Goal: Task Accomplishment & Management: Use online tool/utility

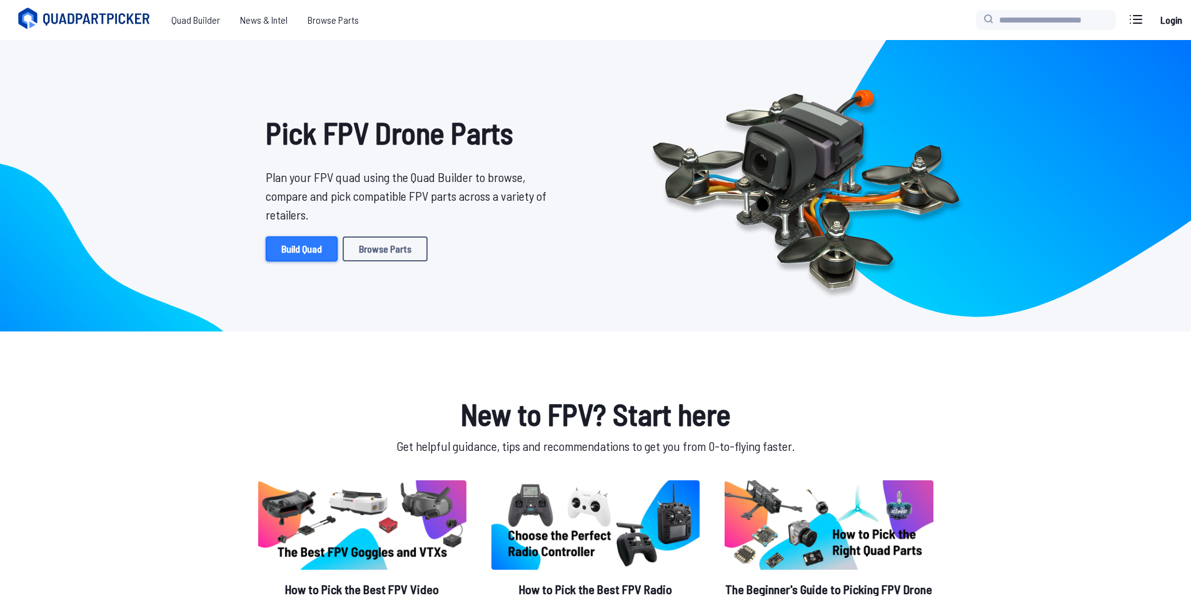
click at [300, 249] on link "Build Quad" at bounding box center [302, 248] width 72 height 25
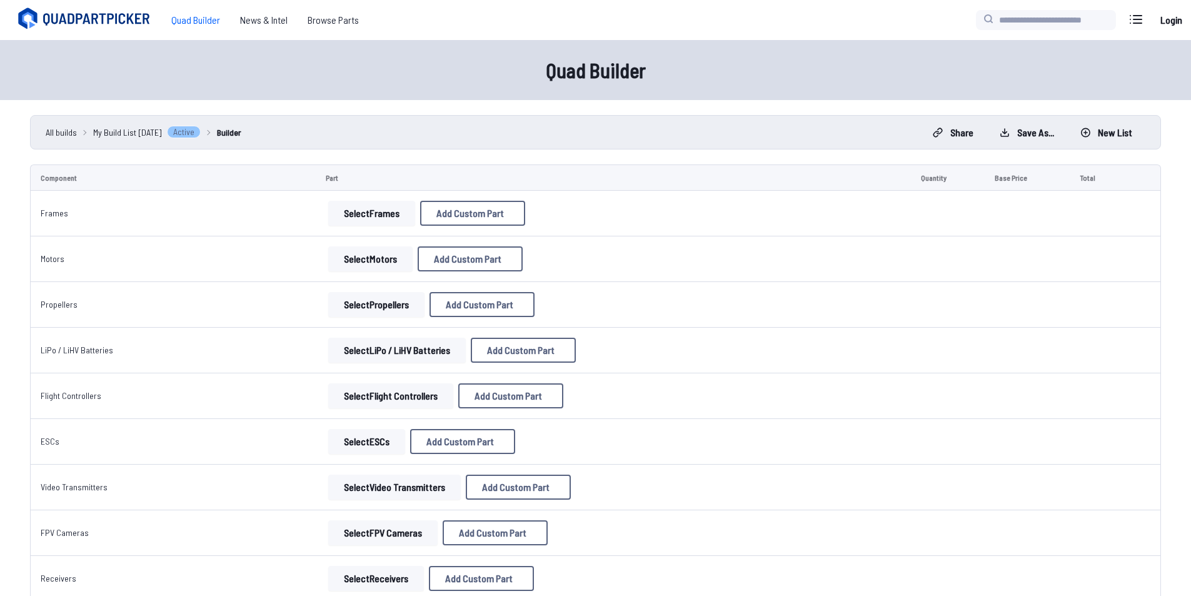
click at [387, 216] on button "Select Frames" at bounding box center [371, 213] width 87 height 25
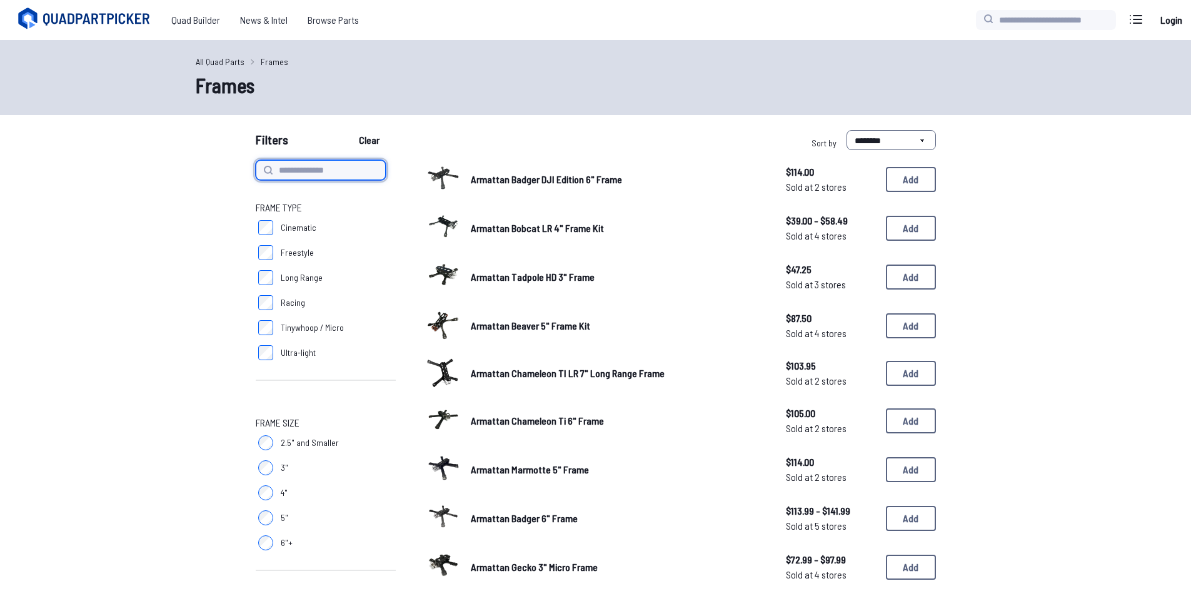
click at [337, 175] on input at bounding box center [321, 170] width 130 height 20
type input "*********"
click at [348, 130] on button "Clear" at bounding box center [369, 140] width 42 height 20
type input "*********"
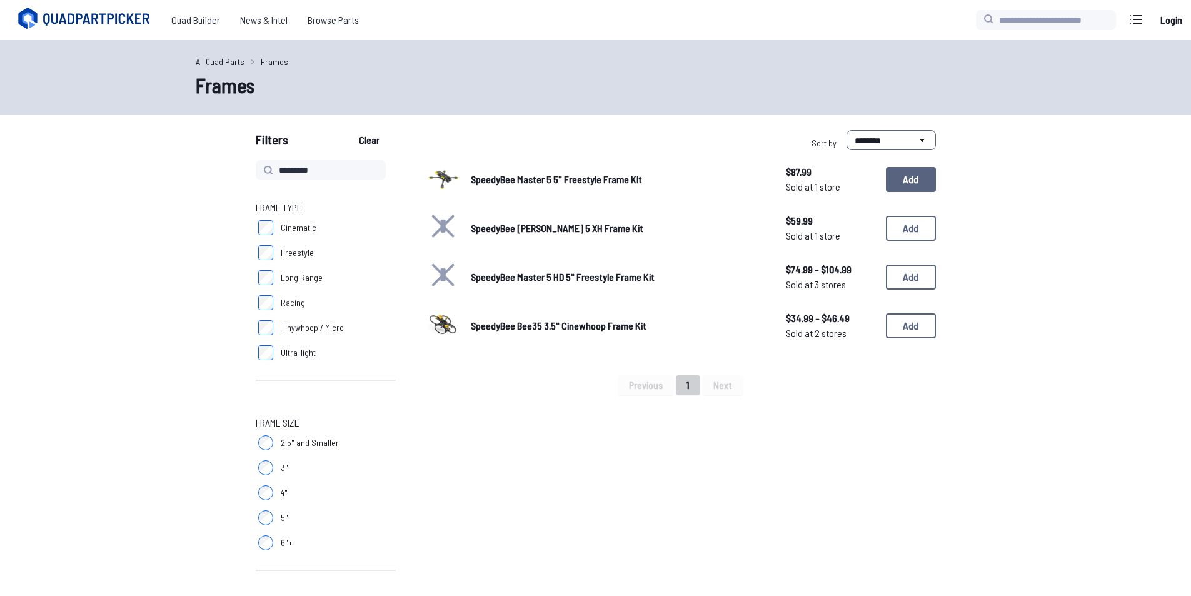
click at [902, 183] on button "Add" at bounding box center [911, 179] width 50 height 25
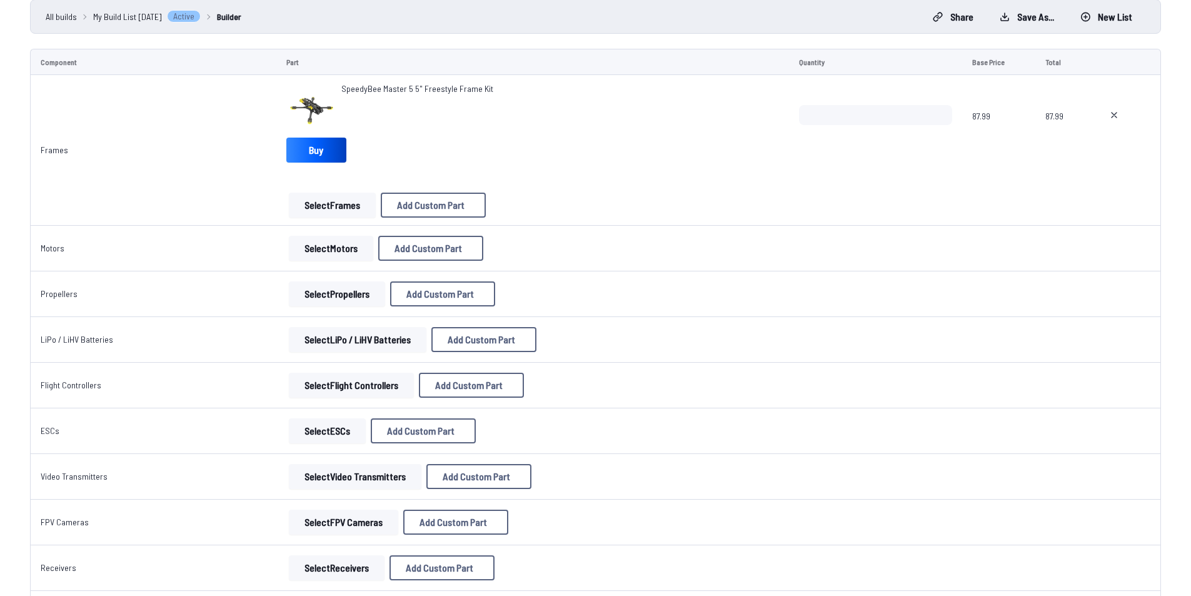
scroll to position [125, 0]
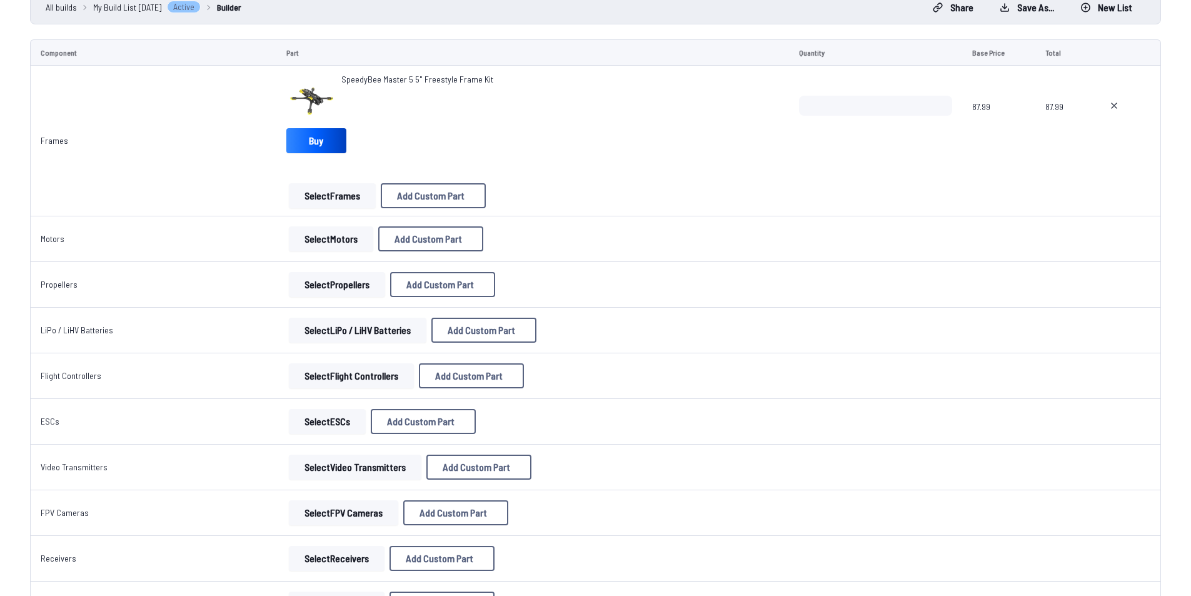
click at [345, 235] on button "Select Motors" at bounding box center [331, 238] width 84 height 25
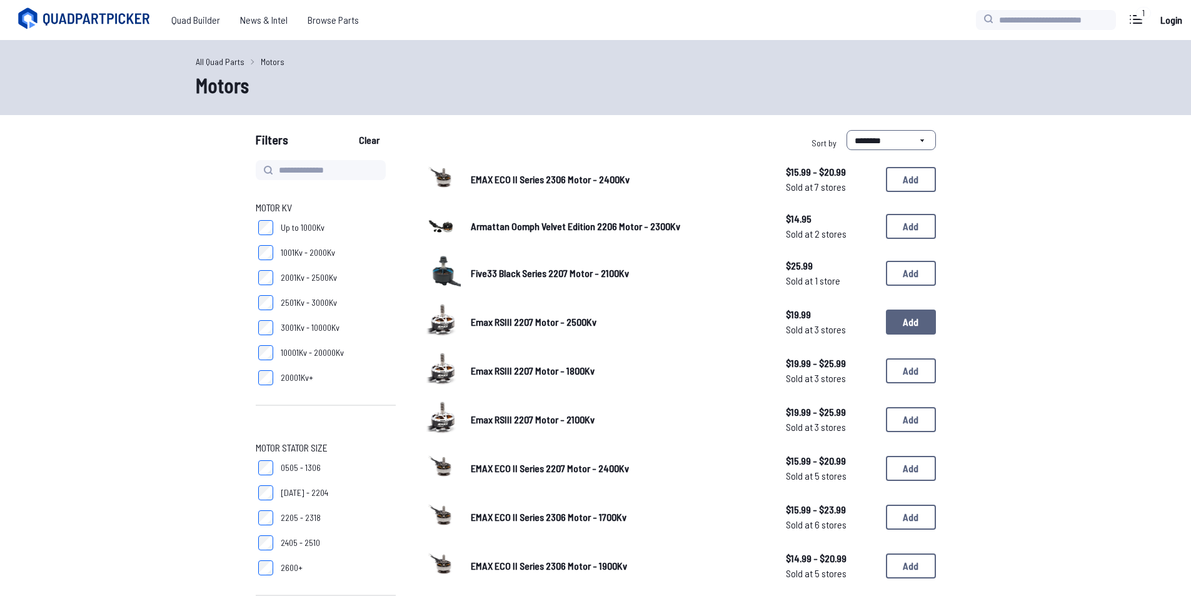
click at [920, 322] on button "Add" at bounding box center [911, 321] width 50 height 25
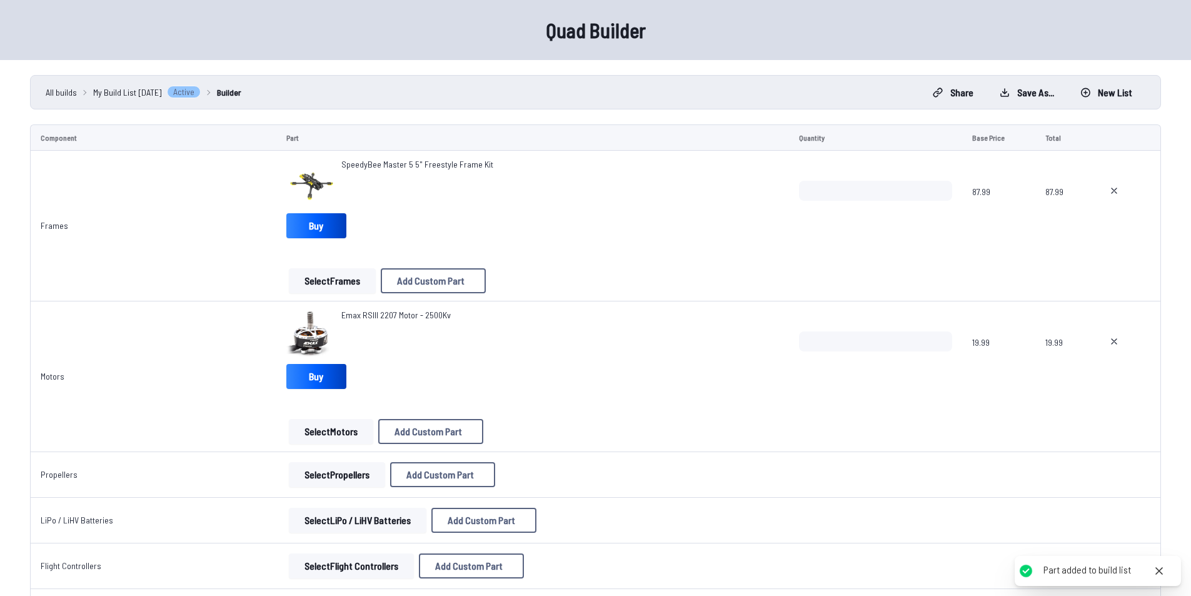
scroll to position [62, 0]
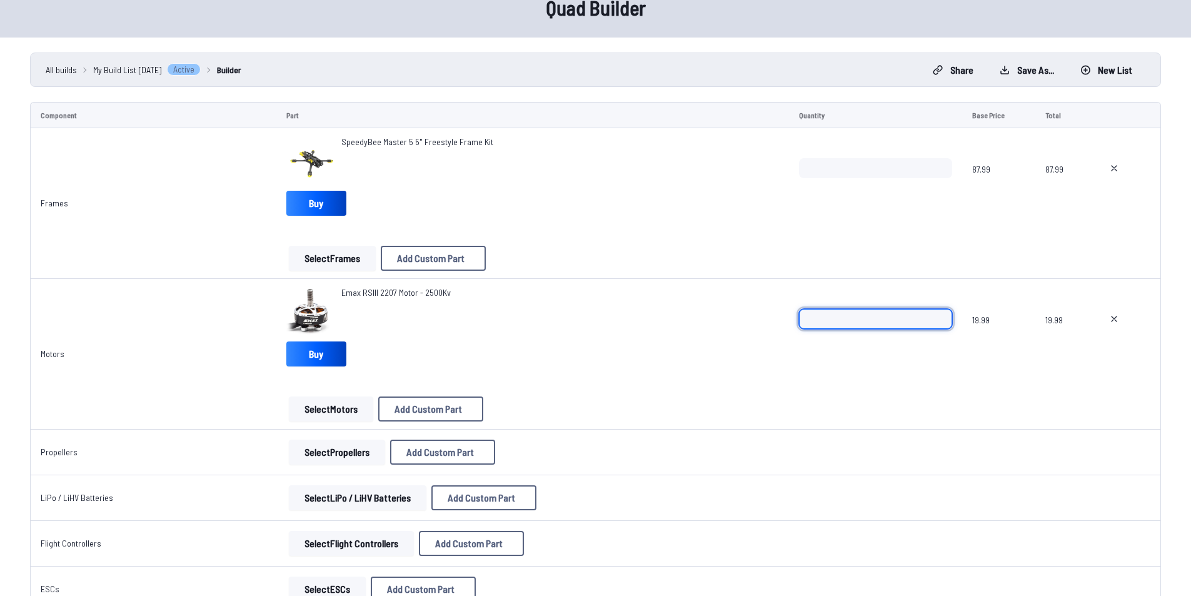
drag, startPoint x: 837, startPoint y: 322, endPoint x: 697, endPoint y: 317, distance: 140.7
click at [698, 316] on tr "Motors Emax RSIII 2207 Motor - 2500Kv Buy Select Motors Add Custom Part Add Cus…" at bounding box center [595, 354] width 1131 height 151
click at [940, 312] on input "*" at bounding box center [875, 319] width 152 height 20
click at [936, 325] on input "*" at bounding box center [875, 319] width 152 height 20
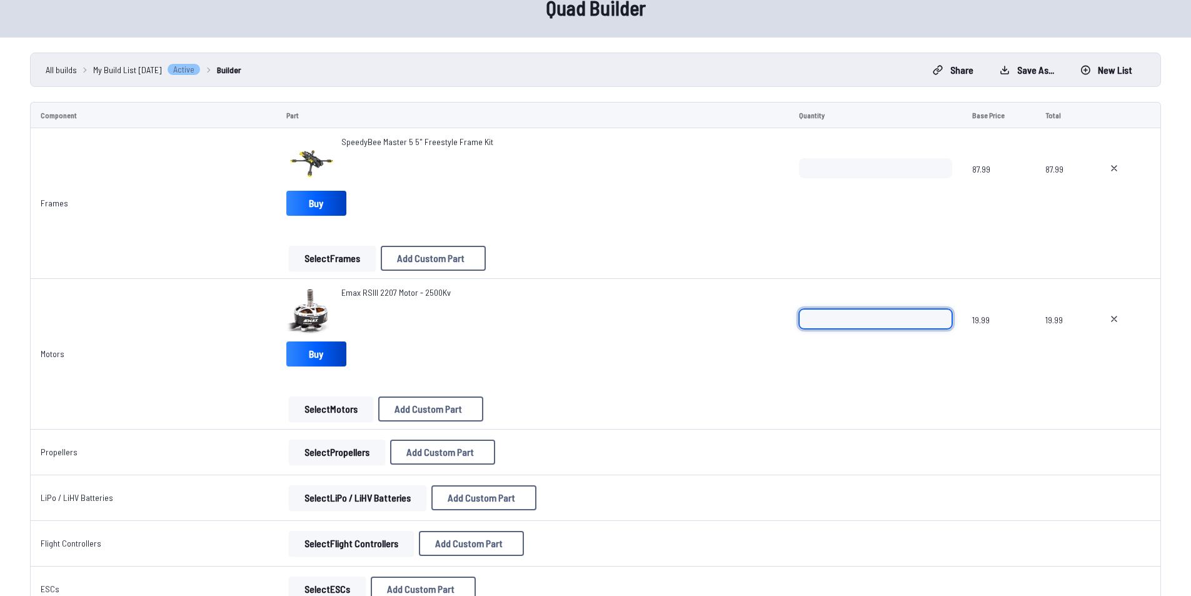
drag, startPoint x: 936, startPoint y: 325, endPoint x: 941, endPoint y: 337, distance: 13.1
type input "*"
click at [935, 325] on input "*" at bounding box center [875, 319] width 152 height 20
click at [948, 376] on span at bounding box center [875, 384] width 152 height 30
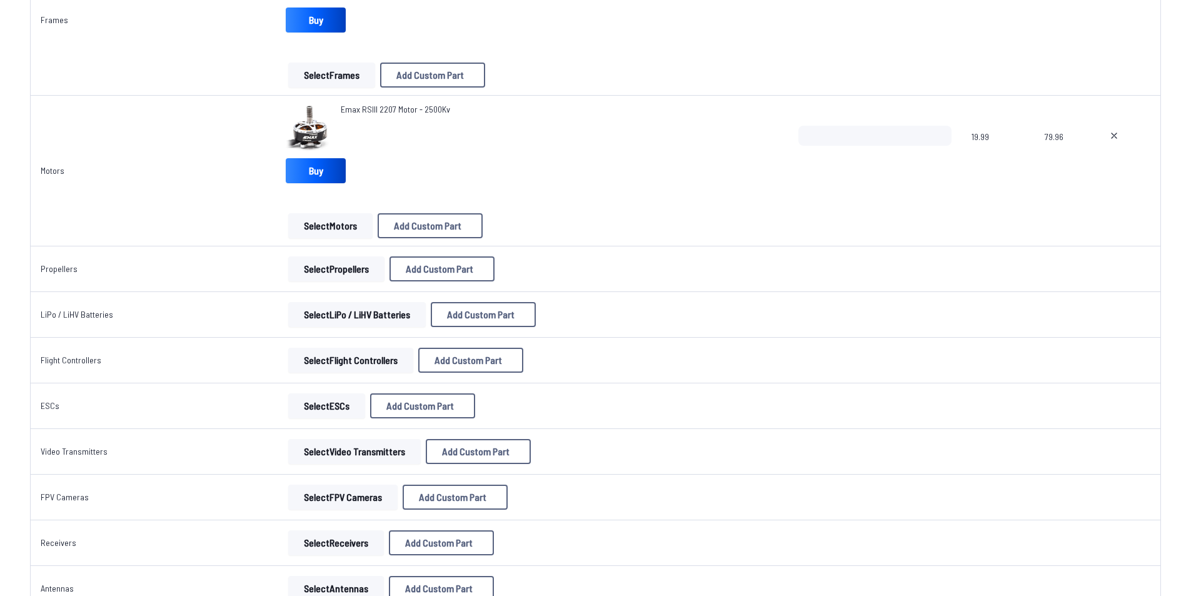
scroll to position [250, 0]
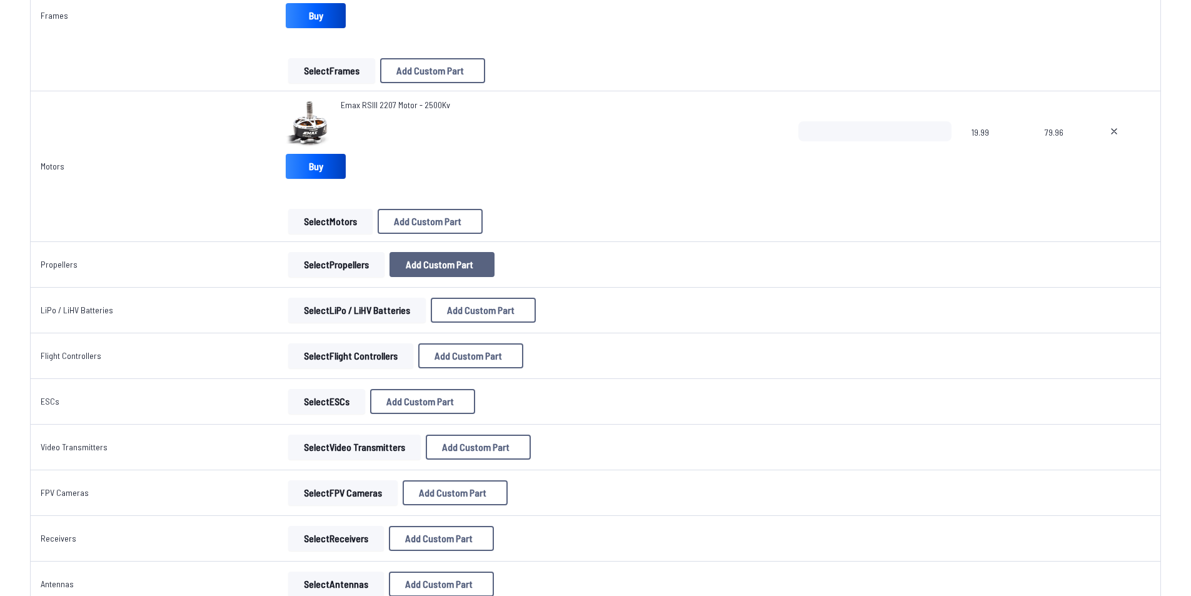
click at [463, 265] on span "Add Custom Part" at bounding box center [439, 264] width 67 height 10
select select "**********"
click at [529, 192] on input at bounding box center [600, 195] width 266 height 27
click at [733, 121] on button at bounding box center [717, 130] width 31 height 18
click at [342, 262] on button "Select Propellers" at bounding box center [336, 264] width 96 height 25
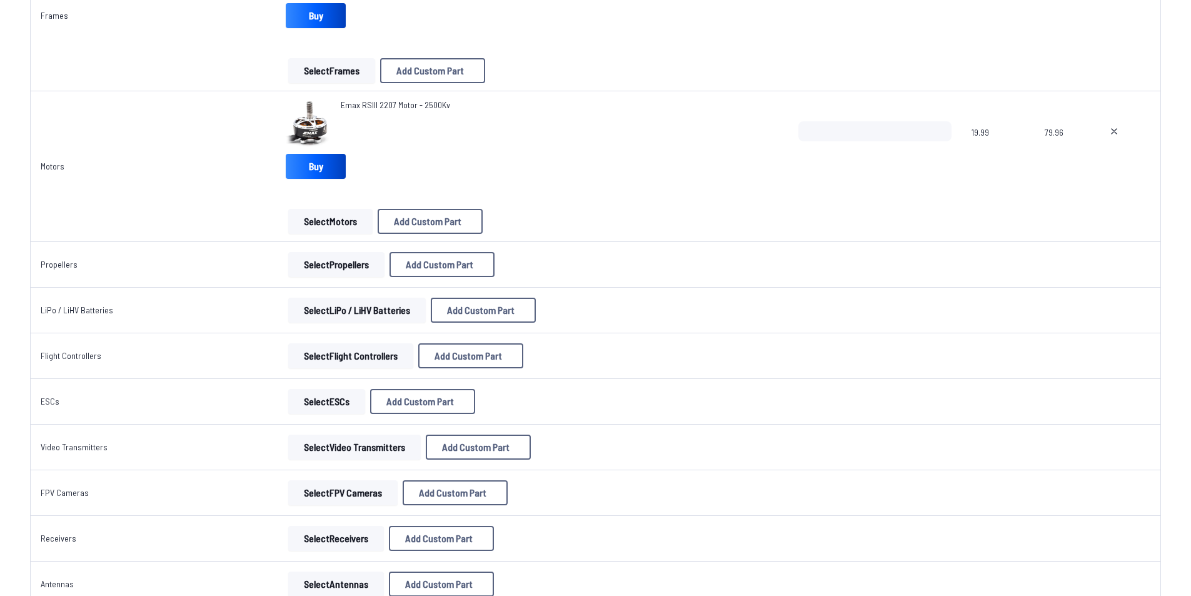
click at [361, 265] on button "Select Propellers" at bounding box center [336, 264] width 96 height 25
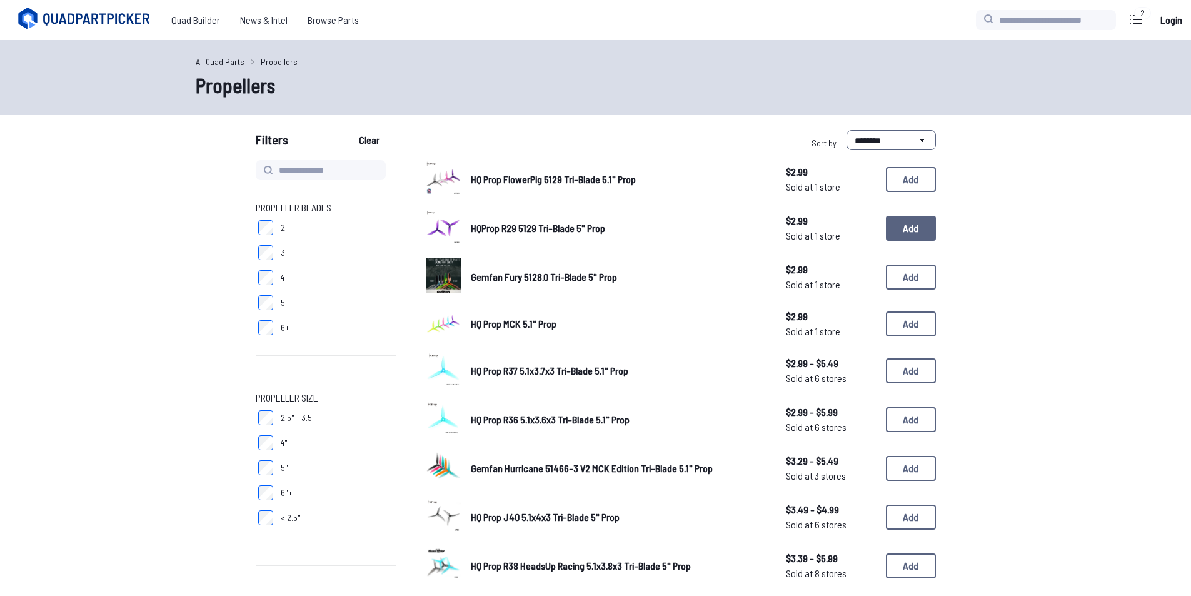
click at [919, 236] on button "Add" at bounding box center [911, 228] width 50 height 25
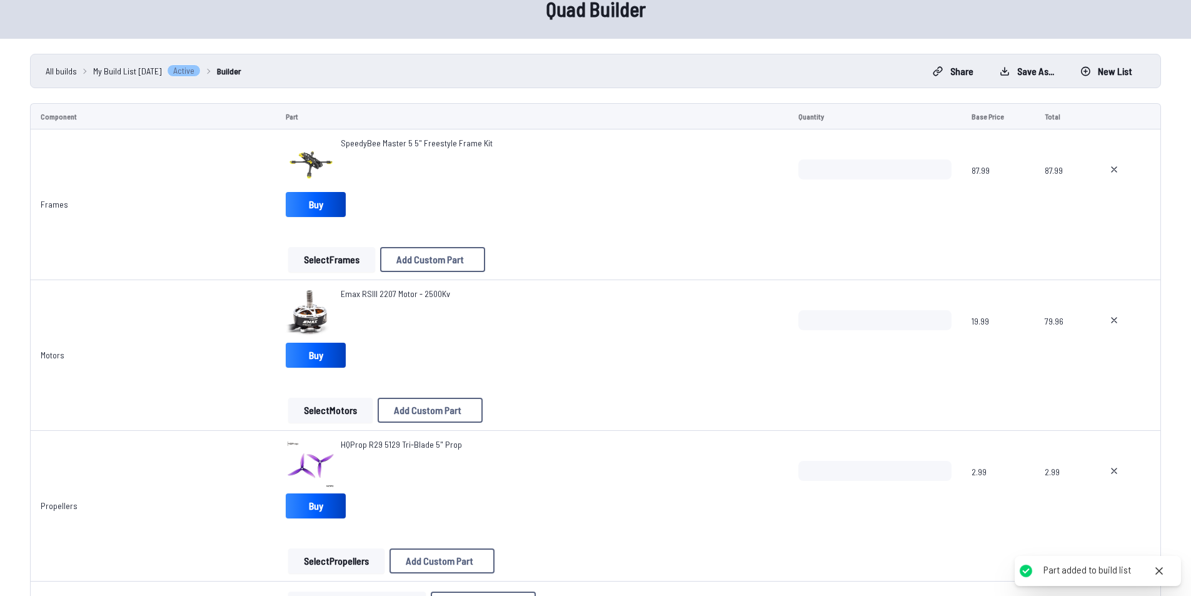
scroll to position [187, 0]
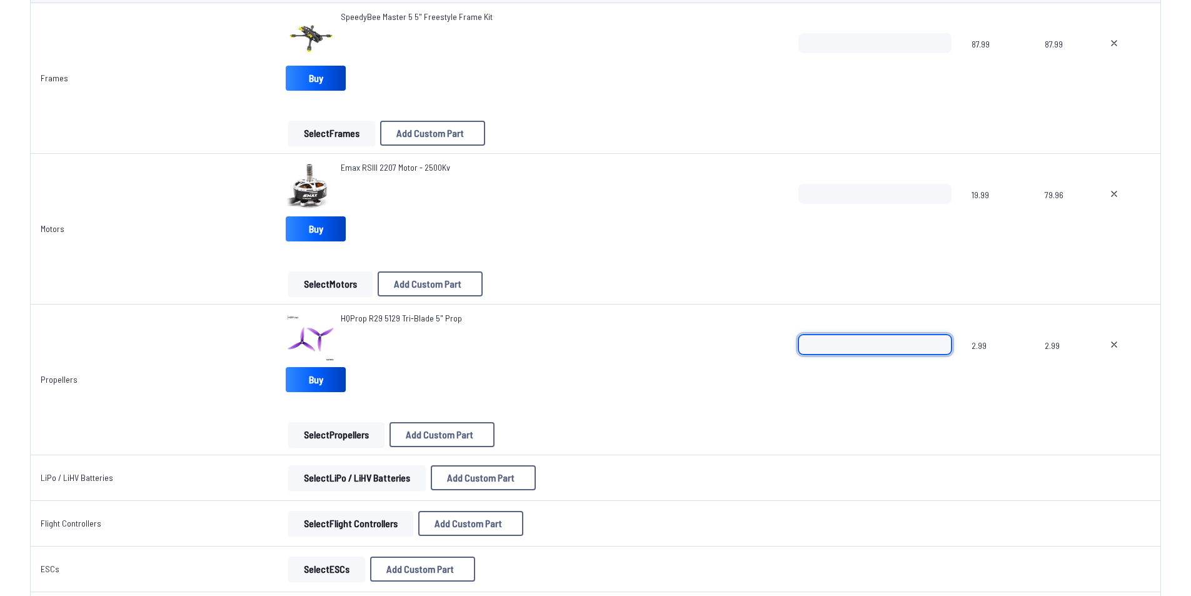
click at [937, 339] on input "*" at bounding box center [874, 344] width 152 height 20
type input "*"
click at [937, 339] on input "*" at bounding box center [874, 344] width 152 height 20
click at [634, 376] on div "HQProp R29 5129 Tri-Blade 5" Prop Buy" at bounding box center [532, 354] width 492 height 85
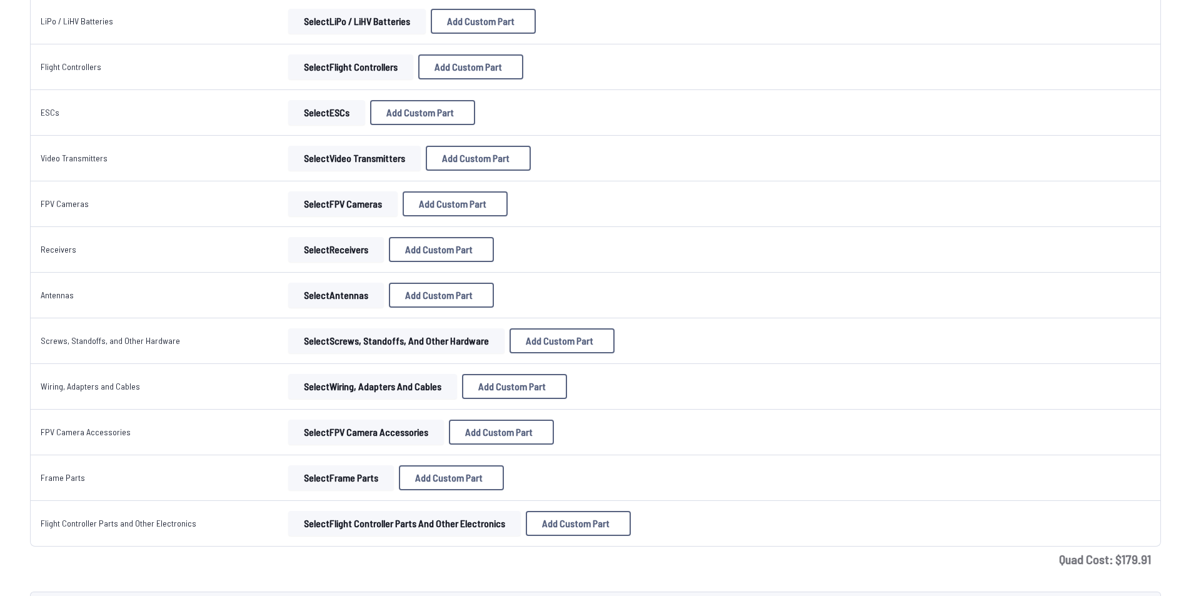
scroll to position [562, 0]
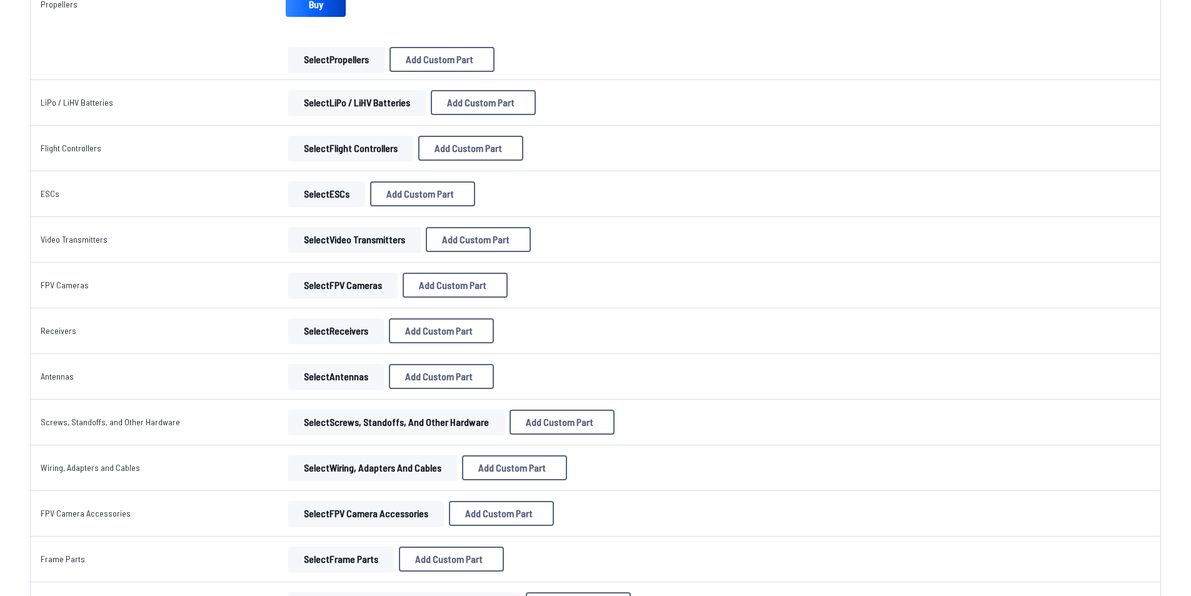
click at [380, 152] on button "Select Flight Controllers" at bounding box center [350, 148] width 125 height 25
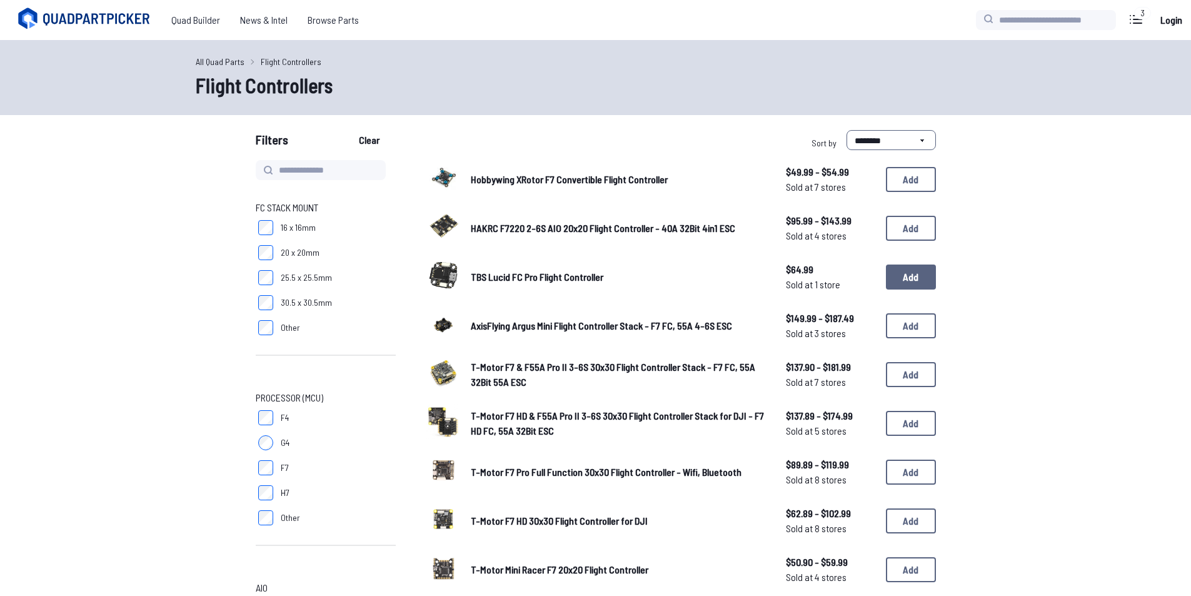
click at [912, 272] on button "Add" at bounding box center [911, 276] width 50 height 25
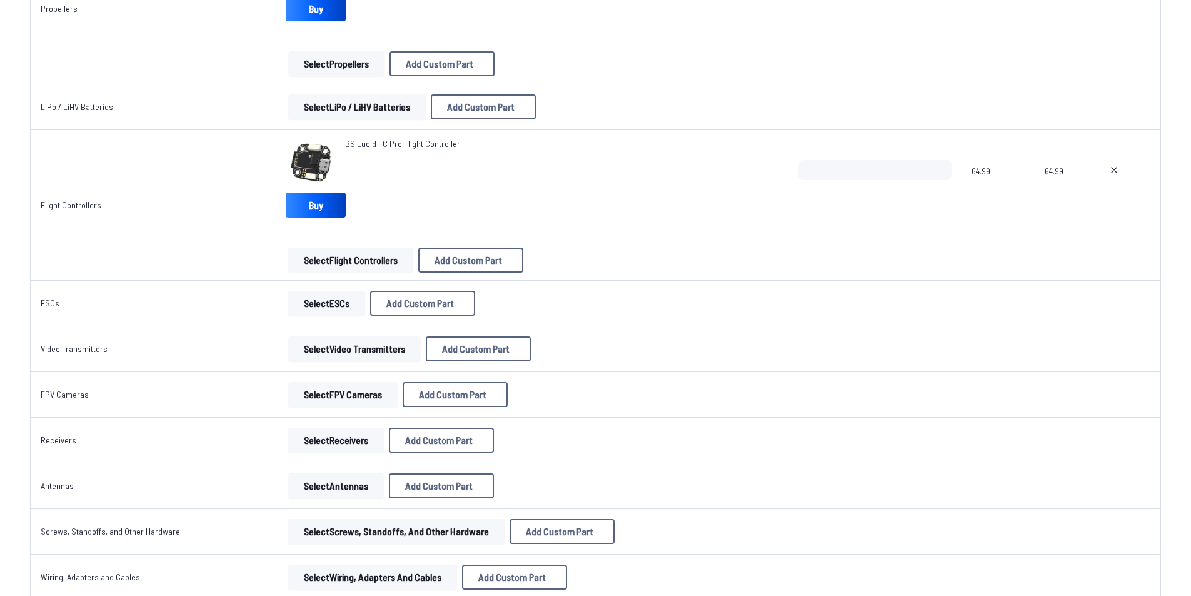
scroll to position [562, 0]
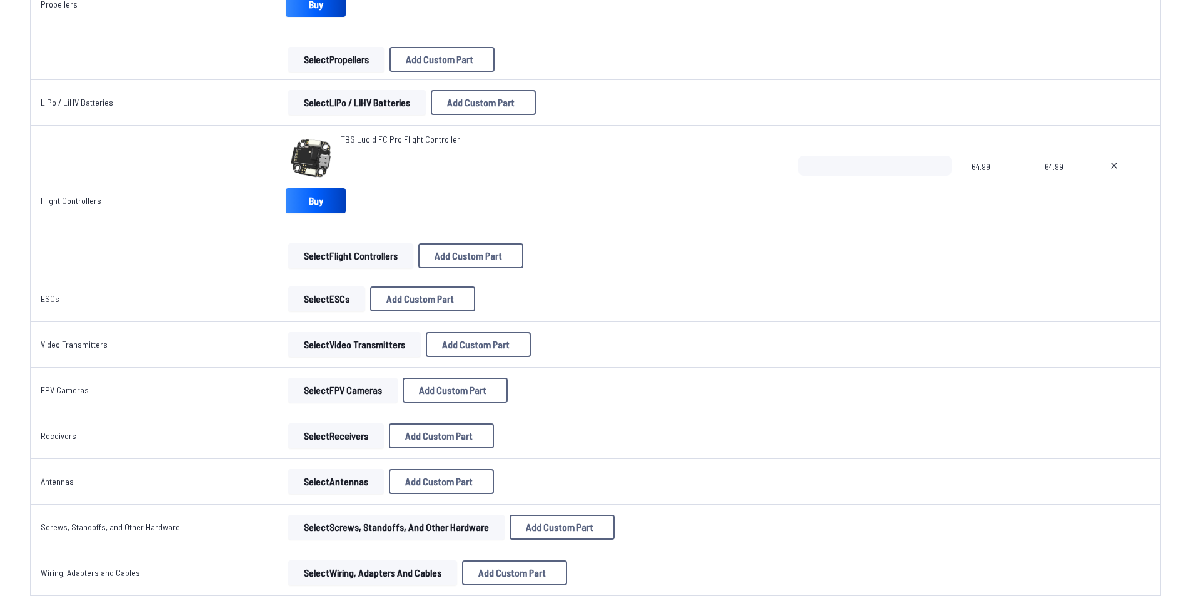
click at [336, 296] on button "Select ESCs" at bounding box center [326, 298] width 77 height 25
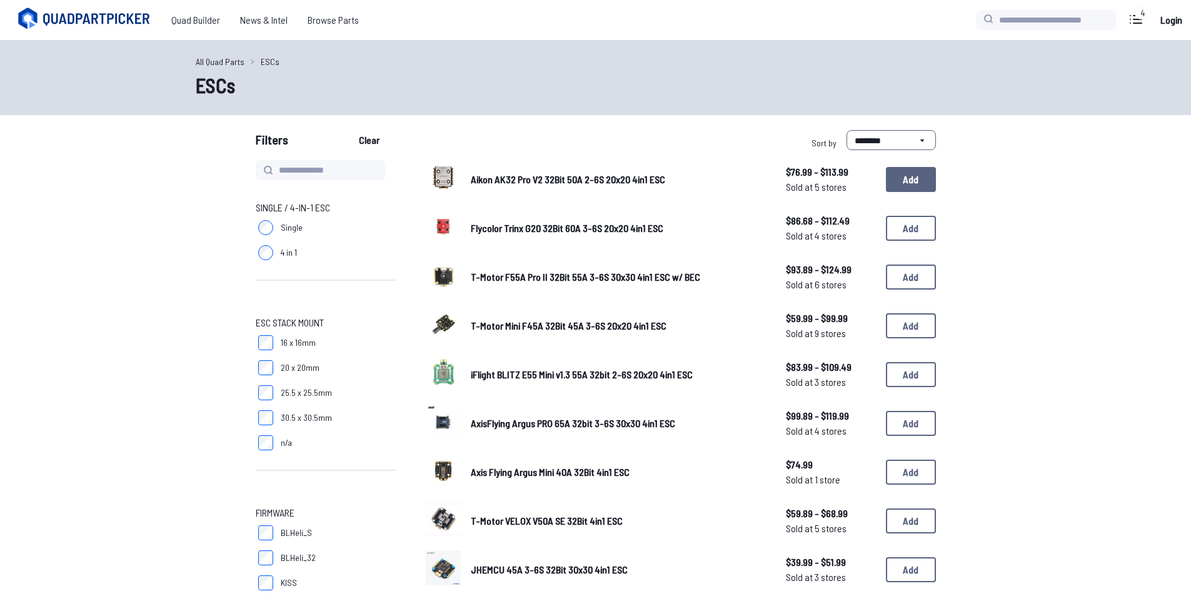
click at [926, 189] on button "Add" at bounding box center [911, 179] width 50 height 25
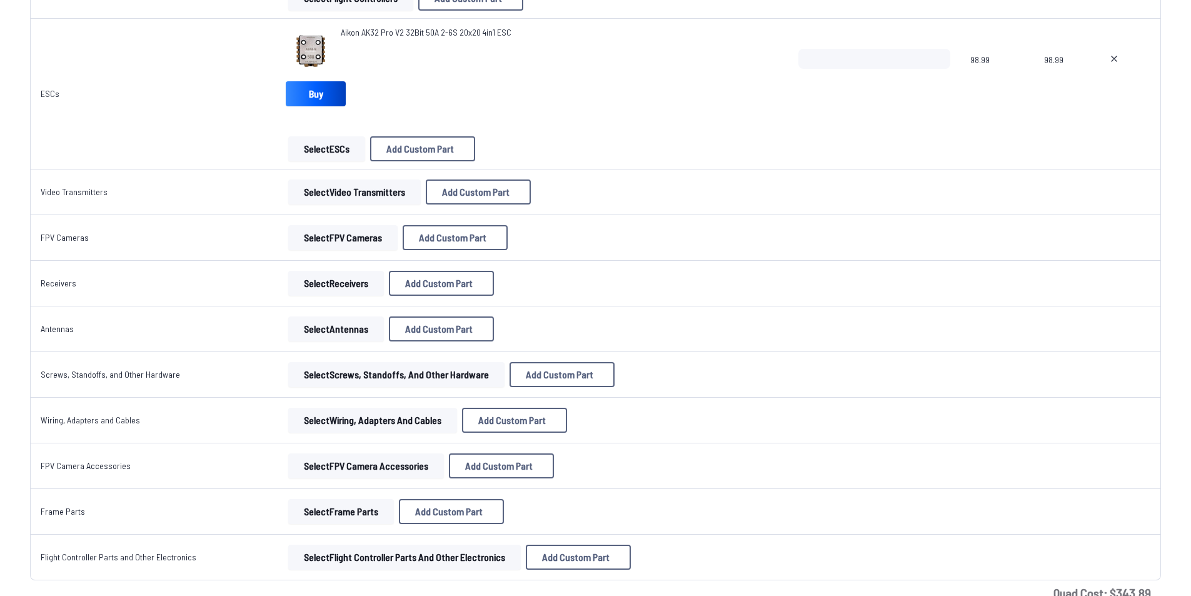
scroll to position [812, 0]
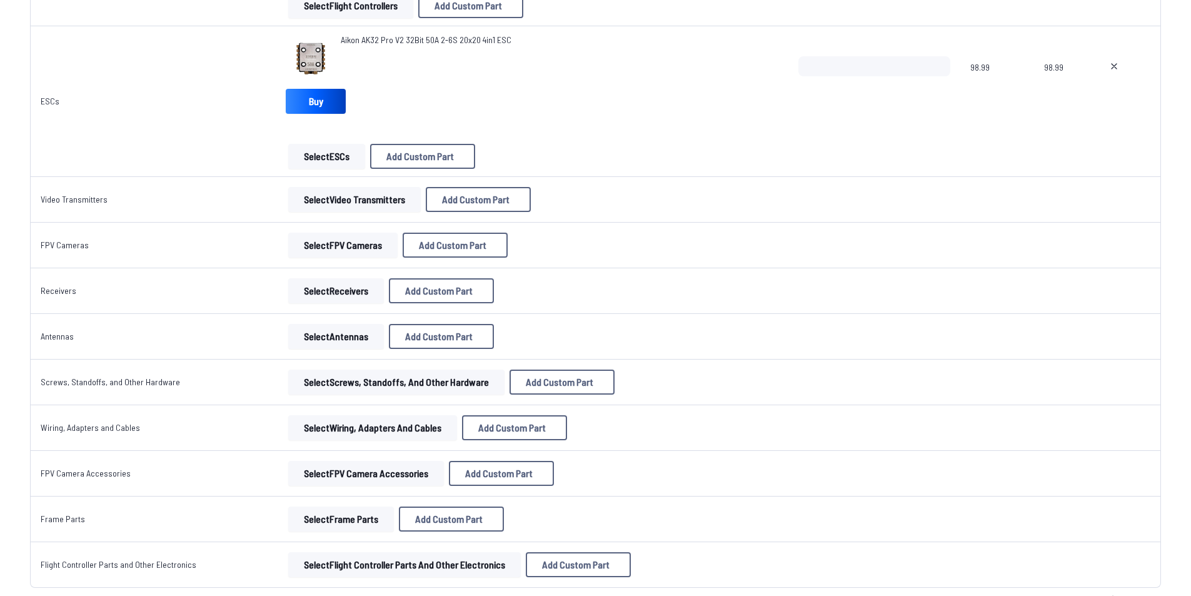
click at [395, 199] on button "Select Video Transmitters" at bounding box center [354, 199] width 132 height 25
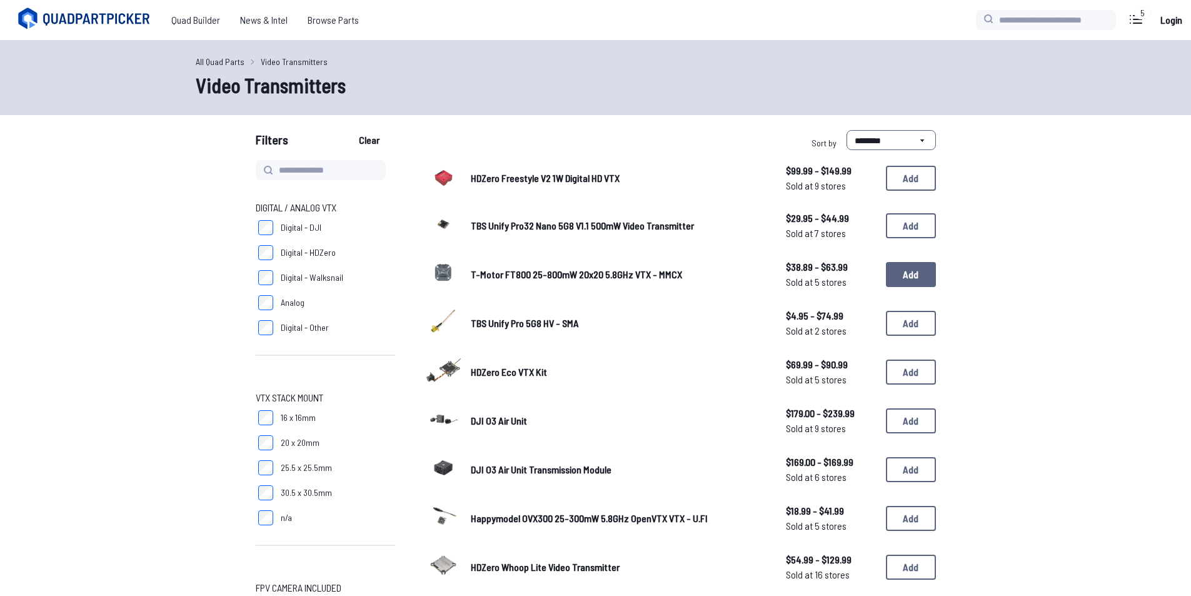
click at [934, 283] on button "Add" at bounding box center [911, 274] width 50 height 25
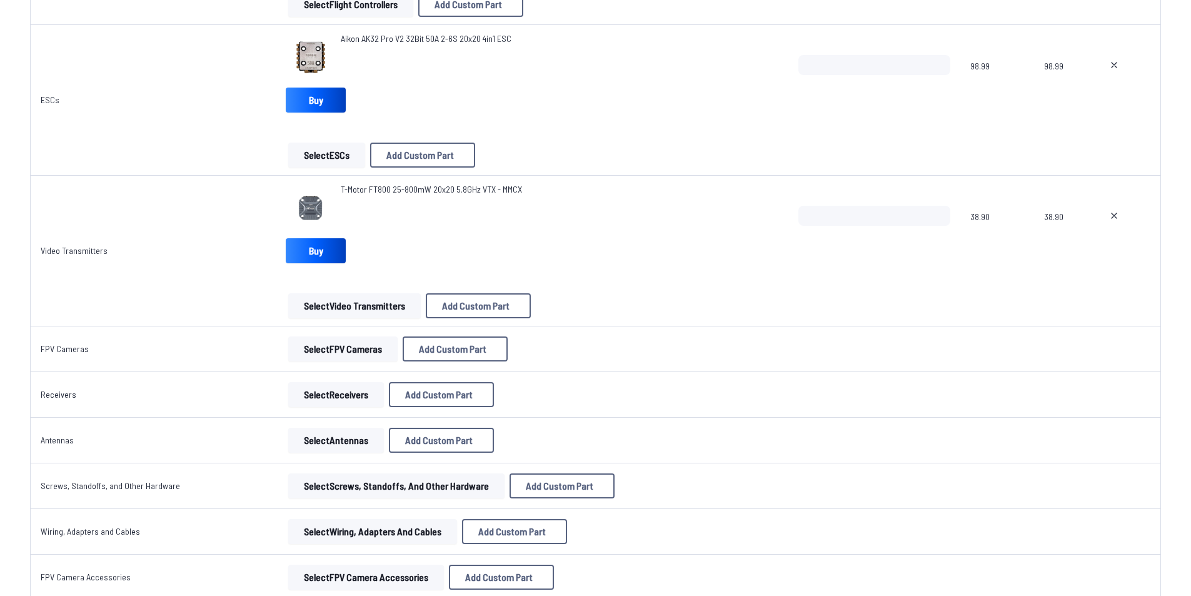
scroll to position [937, 0]
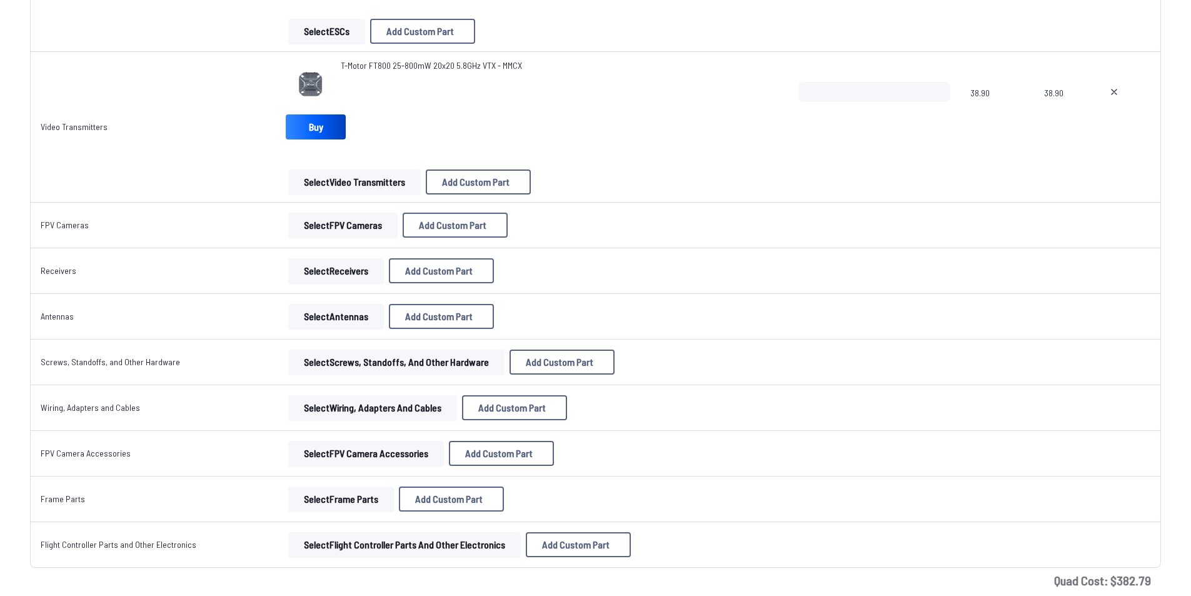
click at [368, 230] on button "Select FPV Cameras" at bounding box center [342, 224] width 109 height 25
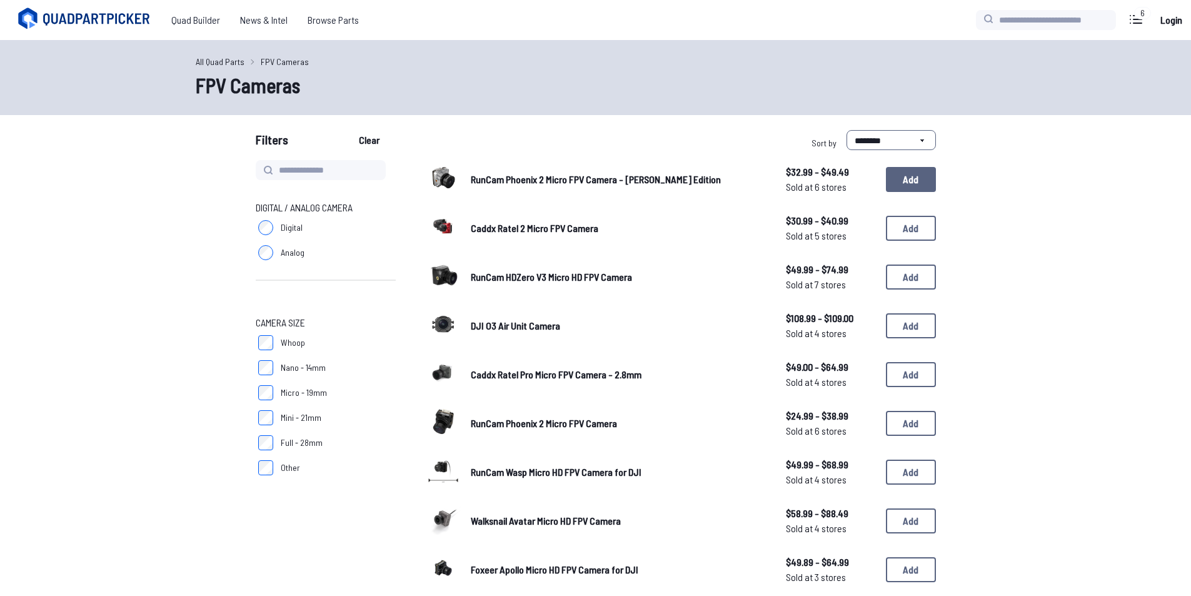
click at [926, 190] on button "Add" at bounding box center [911, 179] width 50 height 25
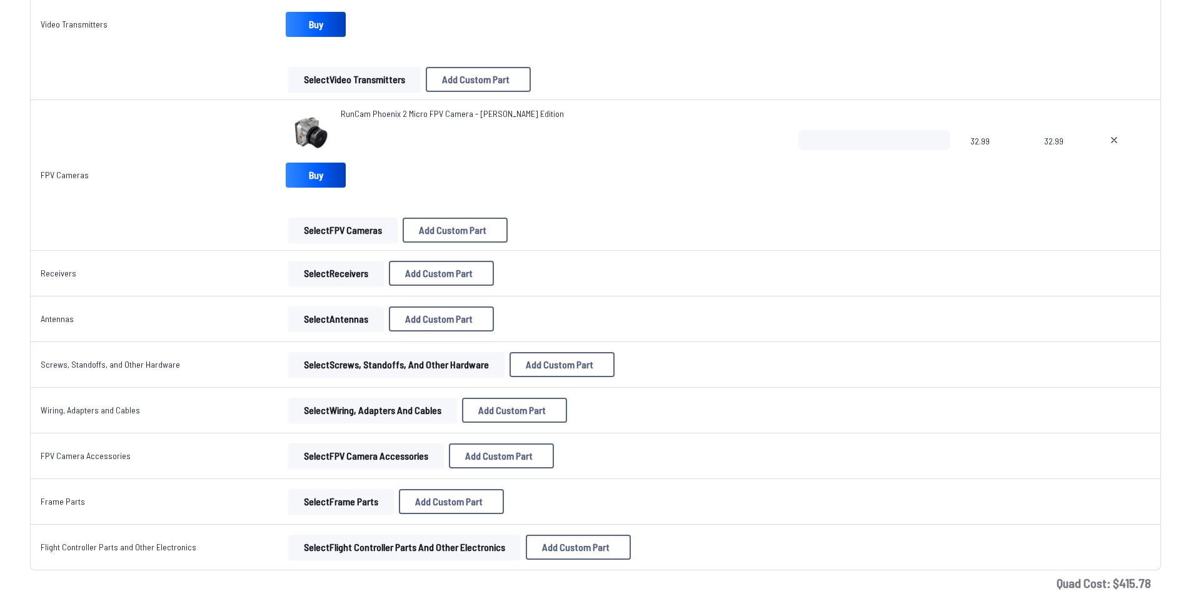
scroll to position [1062, 0]
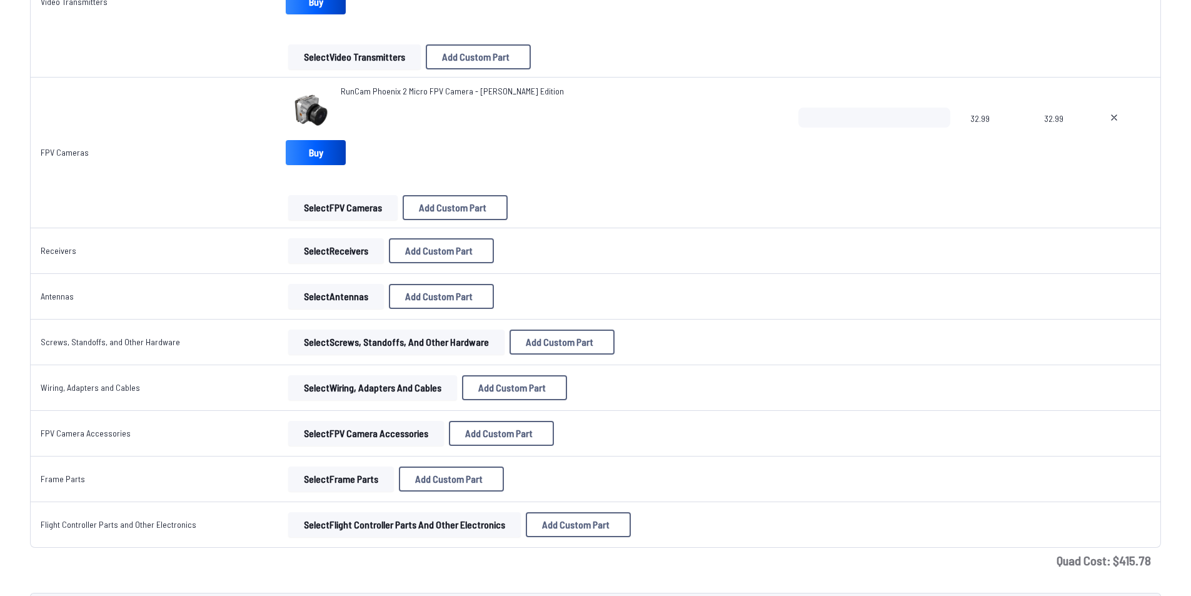
click at [357, 245] on button "Select Receivers" at bounding box center [336, 250] width 96 height 25
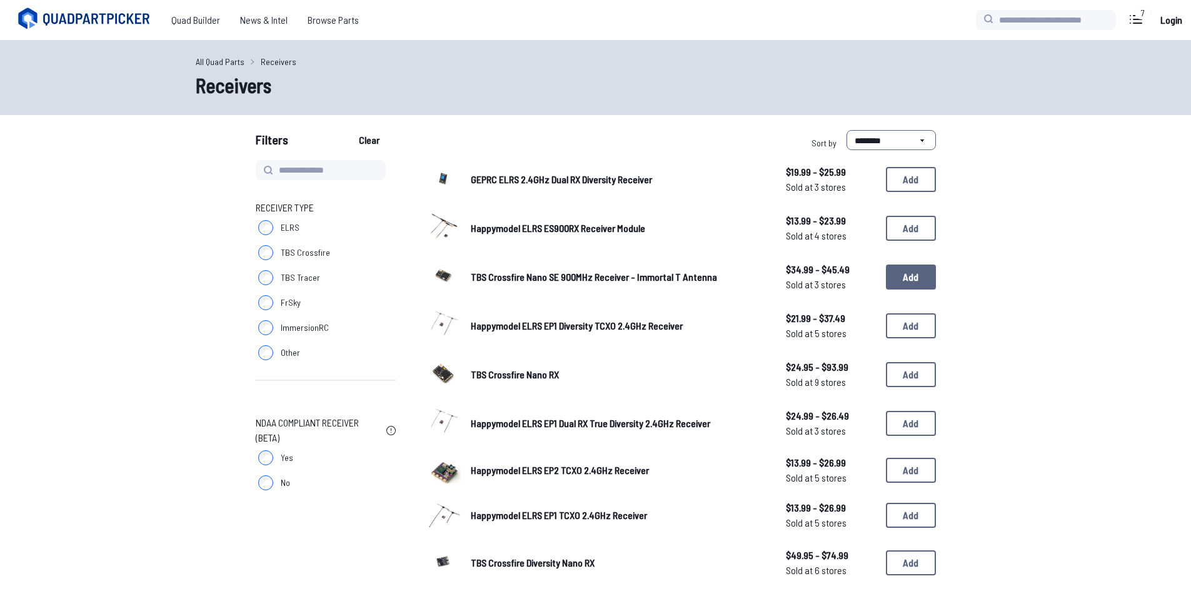
click at [916, 282] on button "Add" at bounding box center [911, 276] width 50 height 25
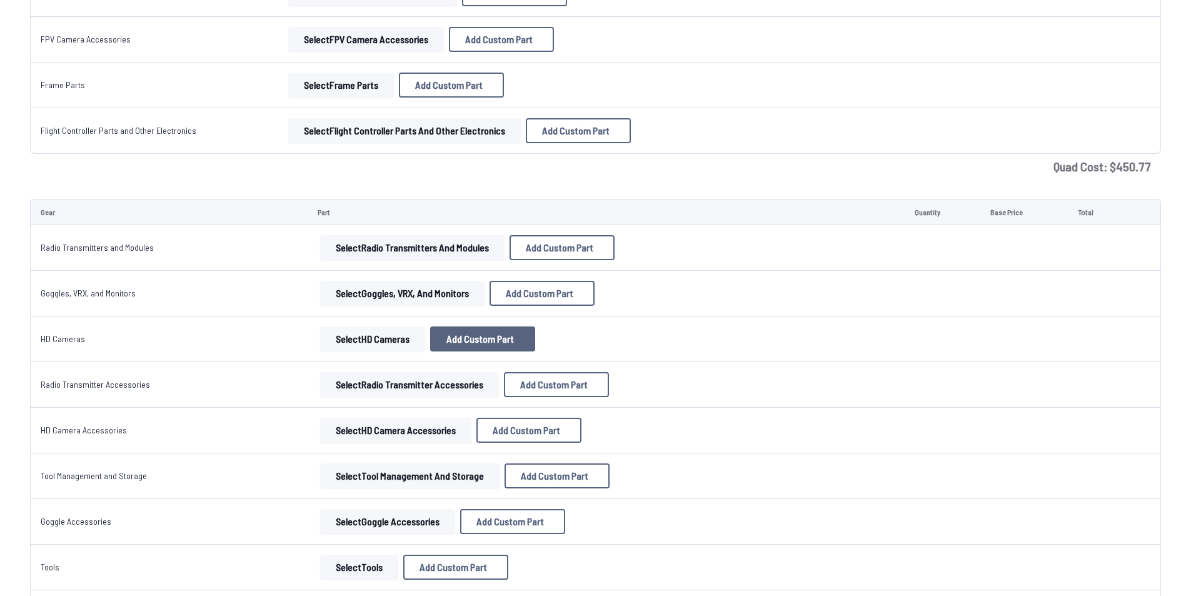
scroll to position [1562, 0]
